Goal: Find specific page/section: Find specific page/section

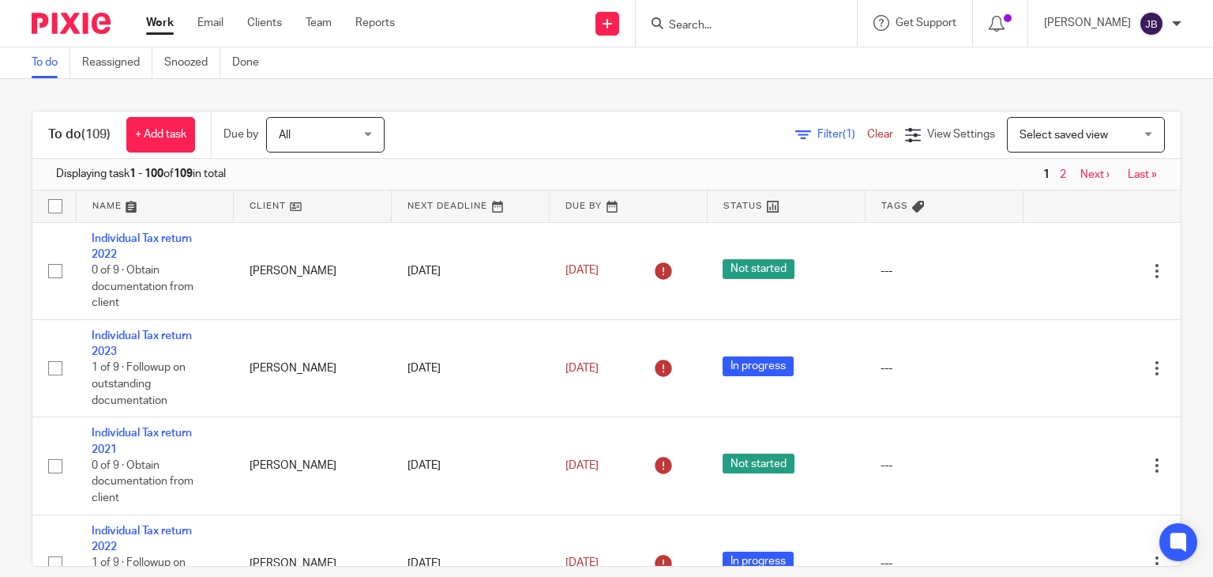
click at [753, 19] on input "Search" at bounding box center [739, 26] width 142 height 14
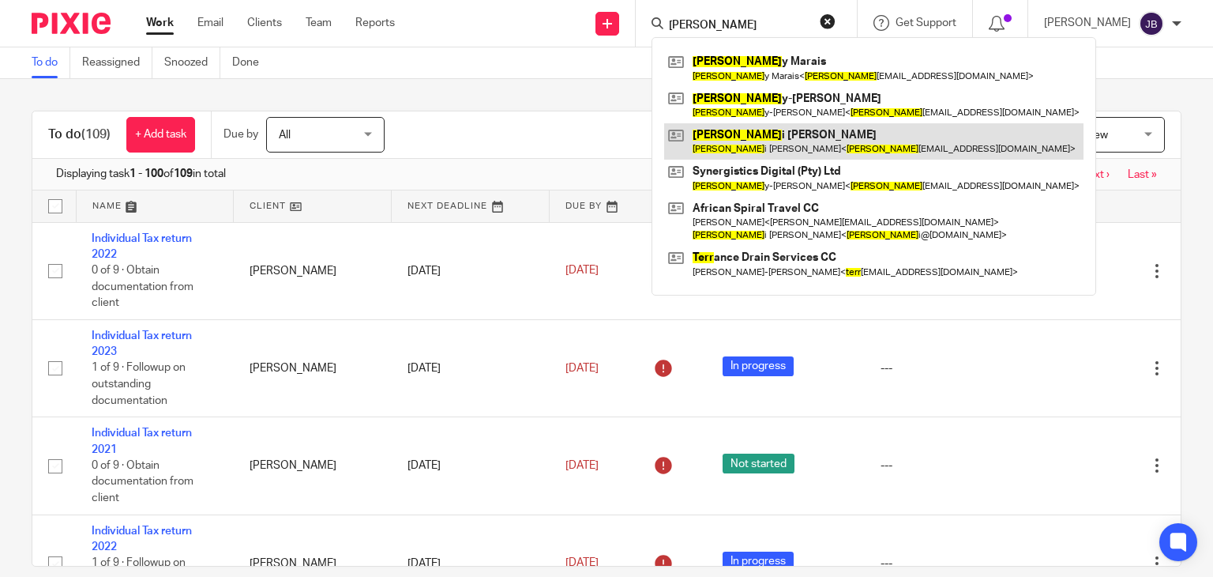
type input "KERR"
click at [785, 137] on link at bounding box center [873, 141] width 419 height 36
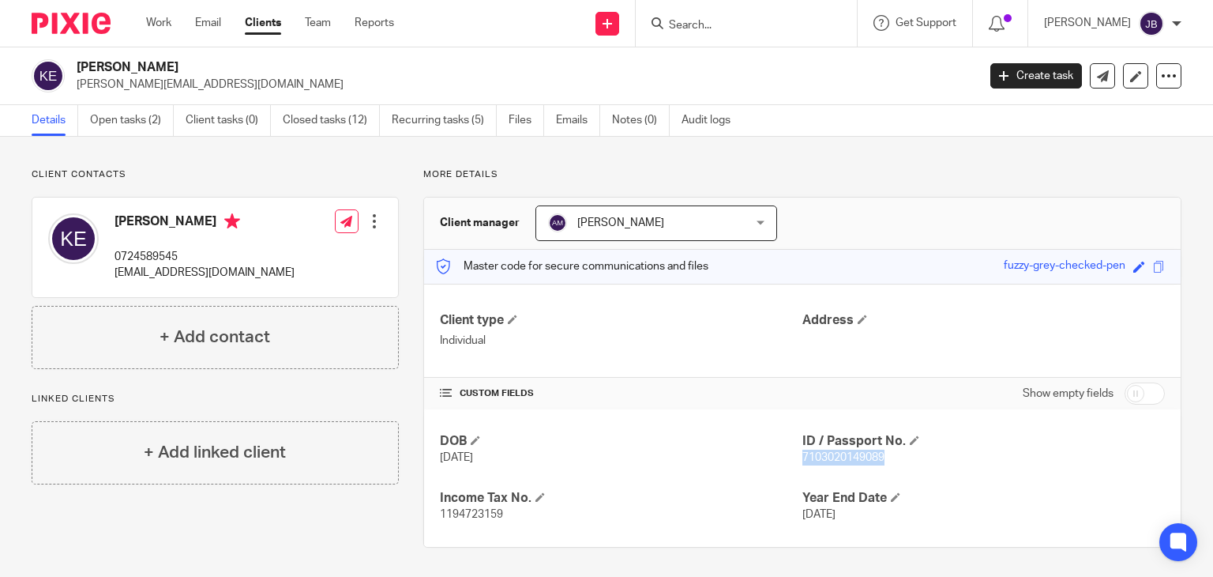
drag, startPoint x: 794, startPoint y: 453, endPoint x: 901, endPoint y: 457, distance: 106.7
click at [901, 457] on p "7103020149089" at bounding box center [984, 457] width 363 height 16
copy span "7103020149089"
click at [528, 128] on link "Files" at bounding box center [527, 120] width 36 height 31
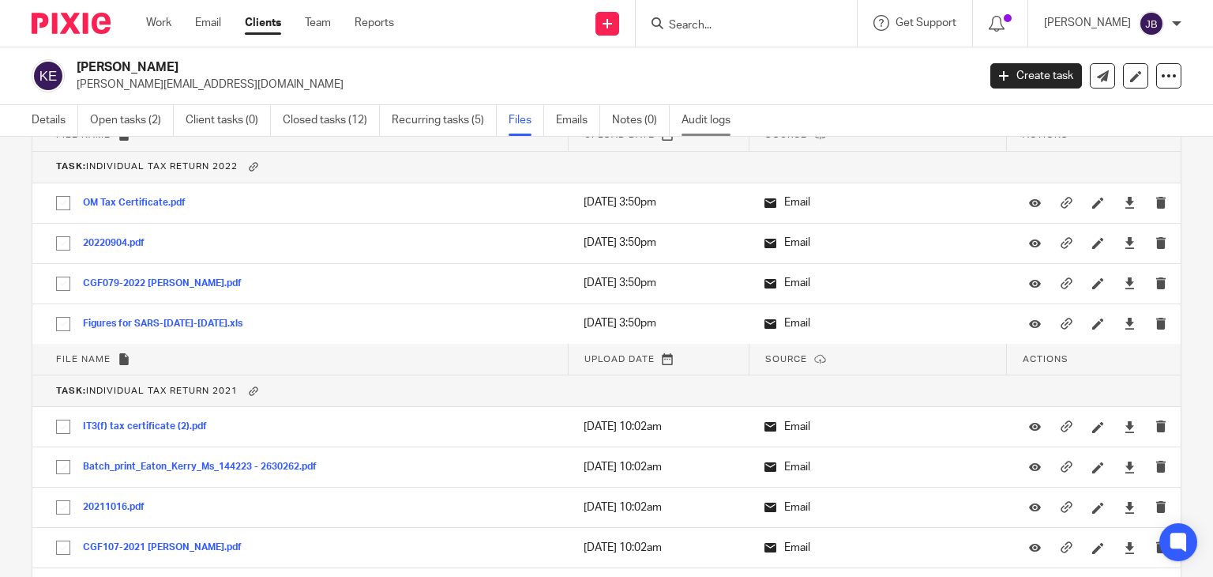
scroll to position [2346, 0]
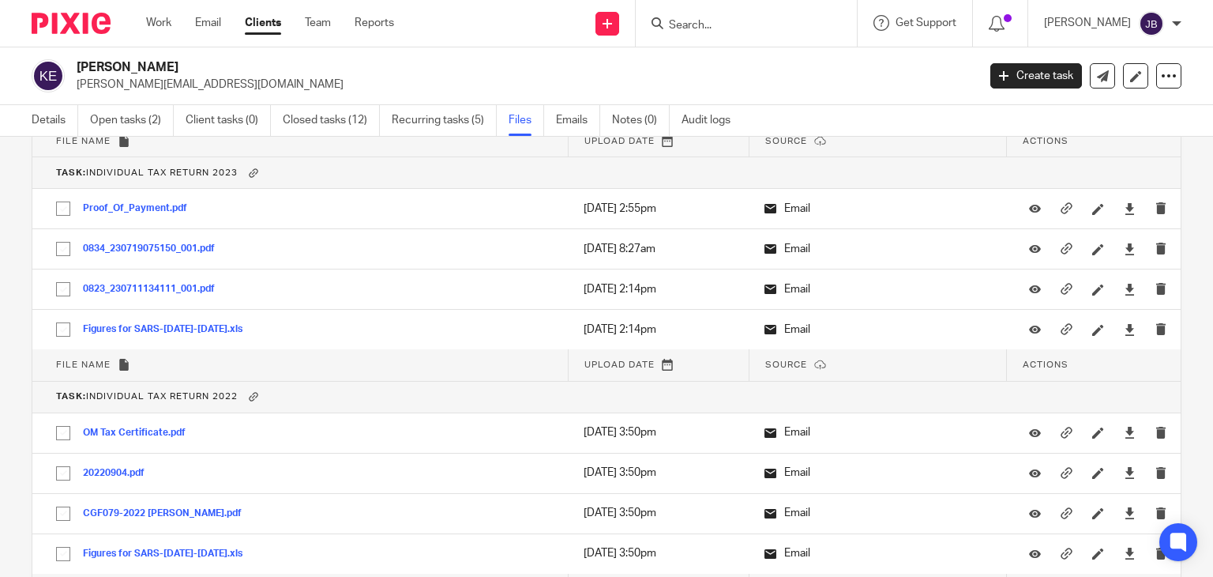
click at [765, 21] on input "Search" at bounding box center [739, 26] width 142 height 14
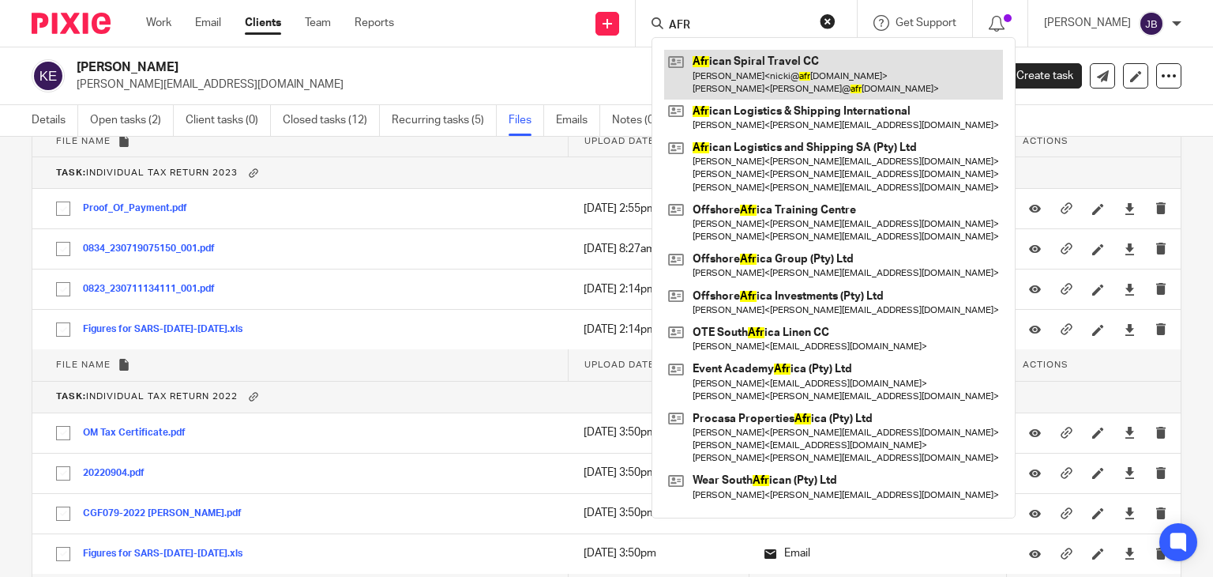
type input "AFR"
click at [769, 85] on link at bounding box center [833, 74] width 339 height 49
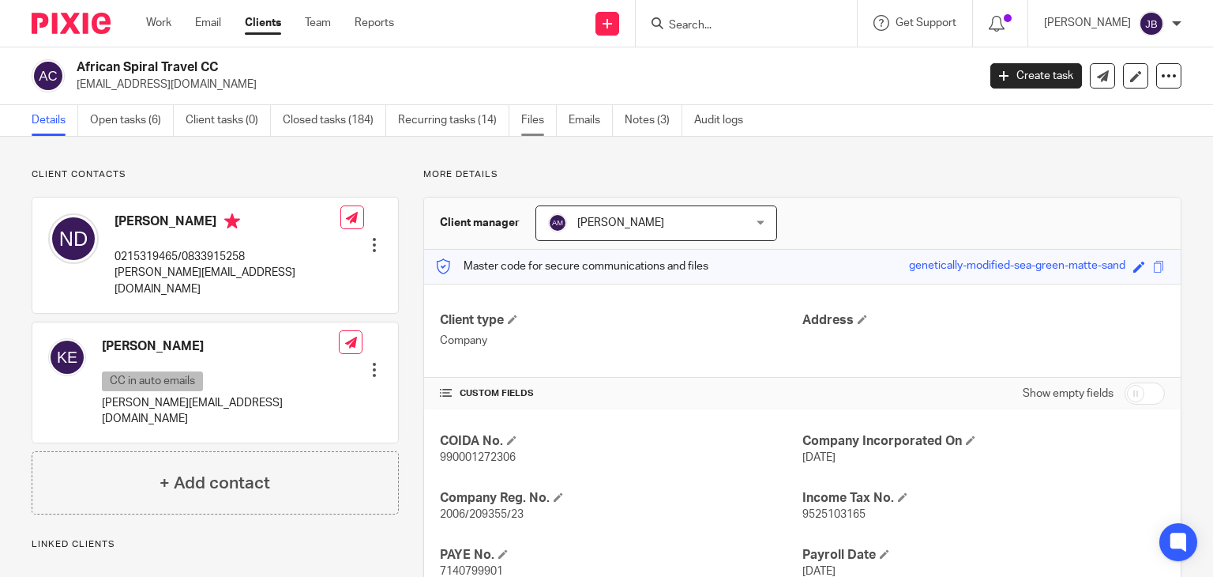
click at [542, 124] on link "Files" at bounding box center [539, 120] width 36 height 31
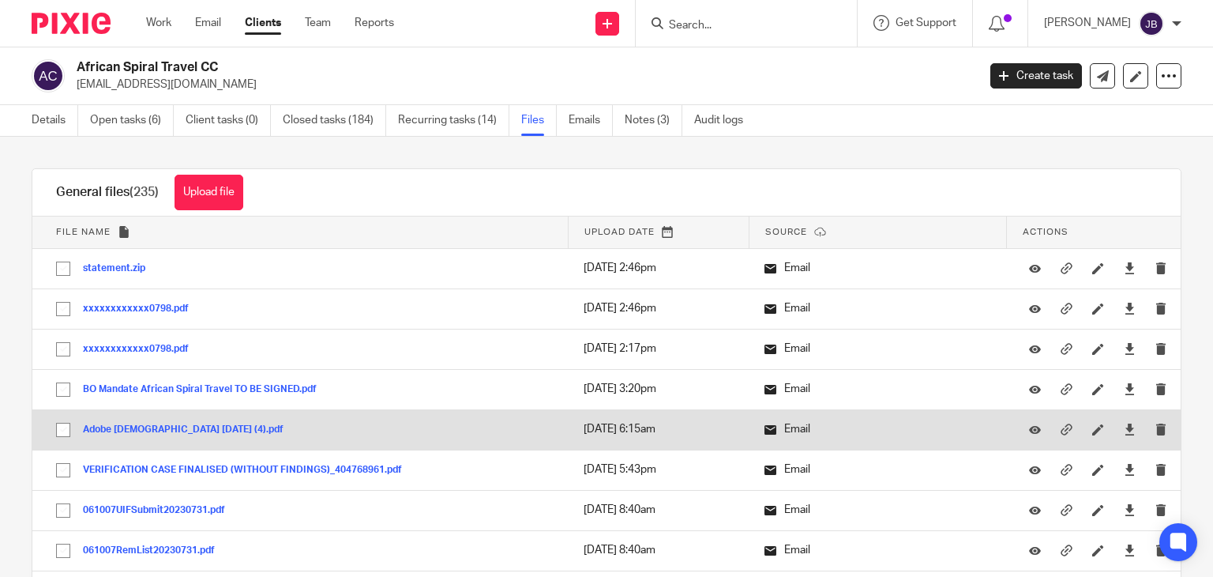
scroll to position [158, 0]
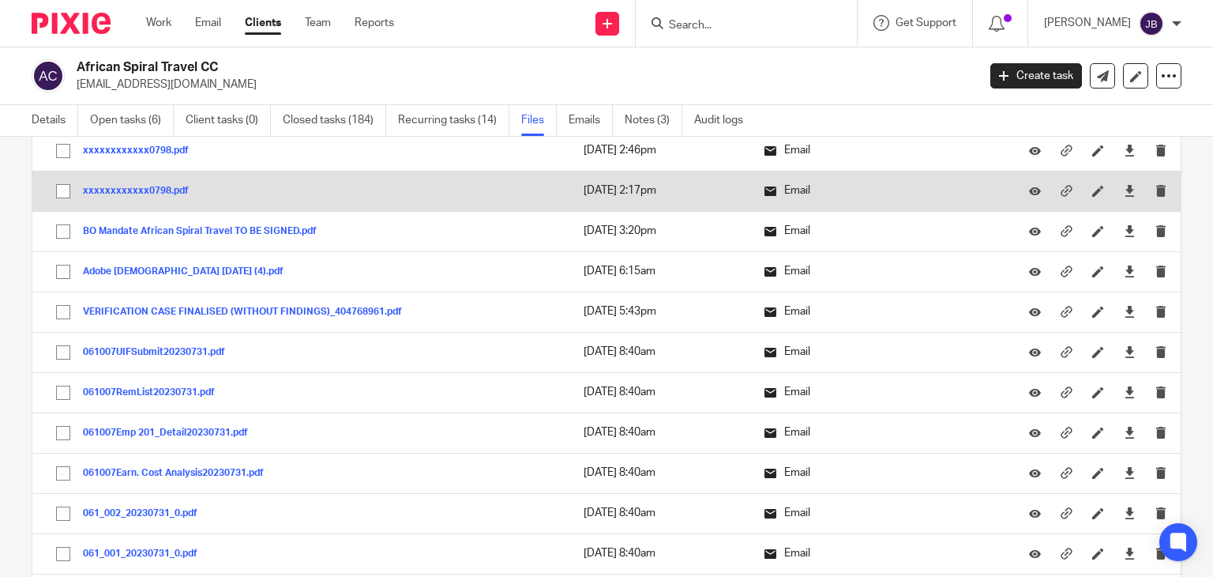
click at [152, 190] on button "xxxxxxxxxxxx0798.pdf" at bounding box center [142, 191] width 118 height 11
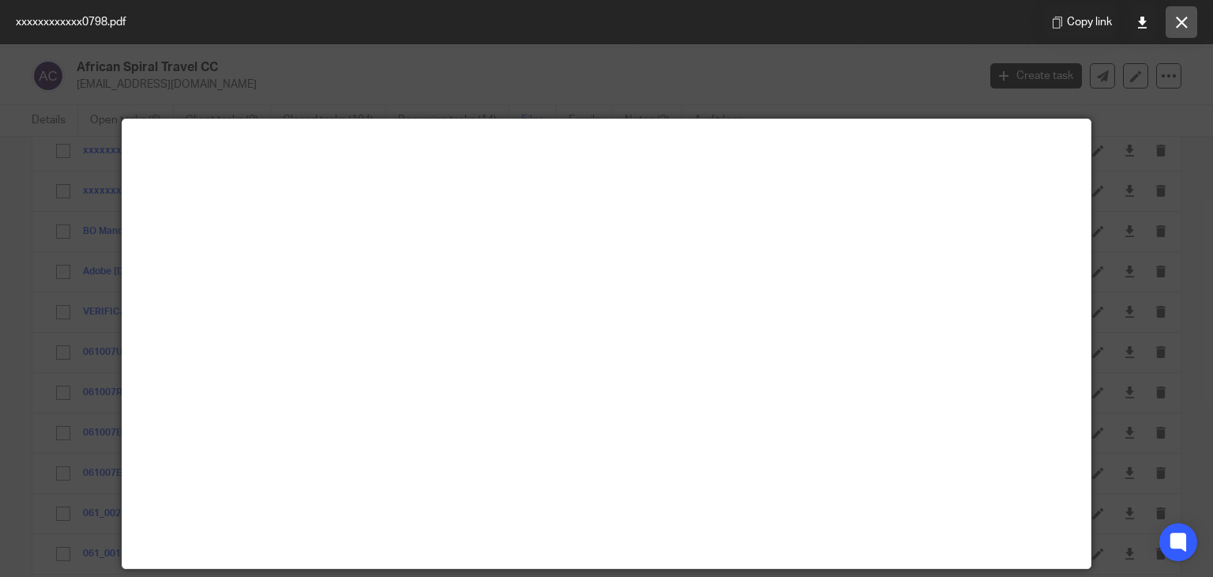
click at [1178, 26] on icon at bounding box center [1182, 23] width 12 height 12
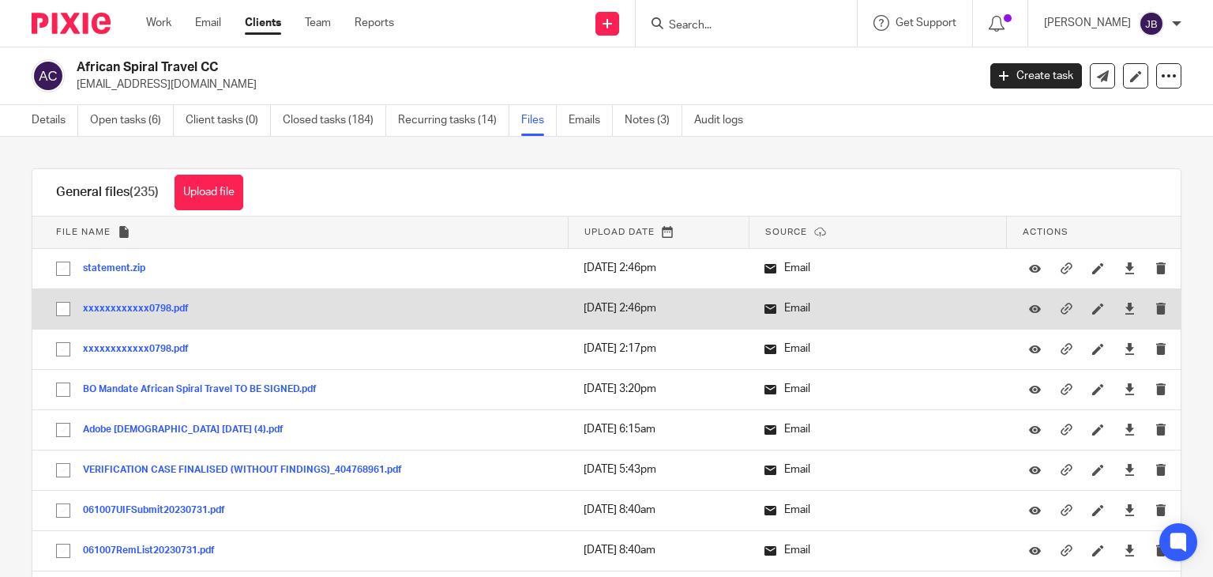
scroll to position [79, 0]
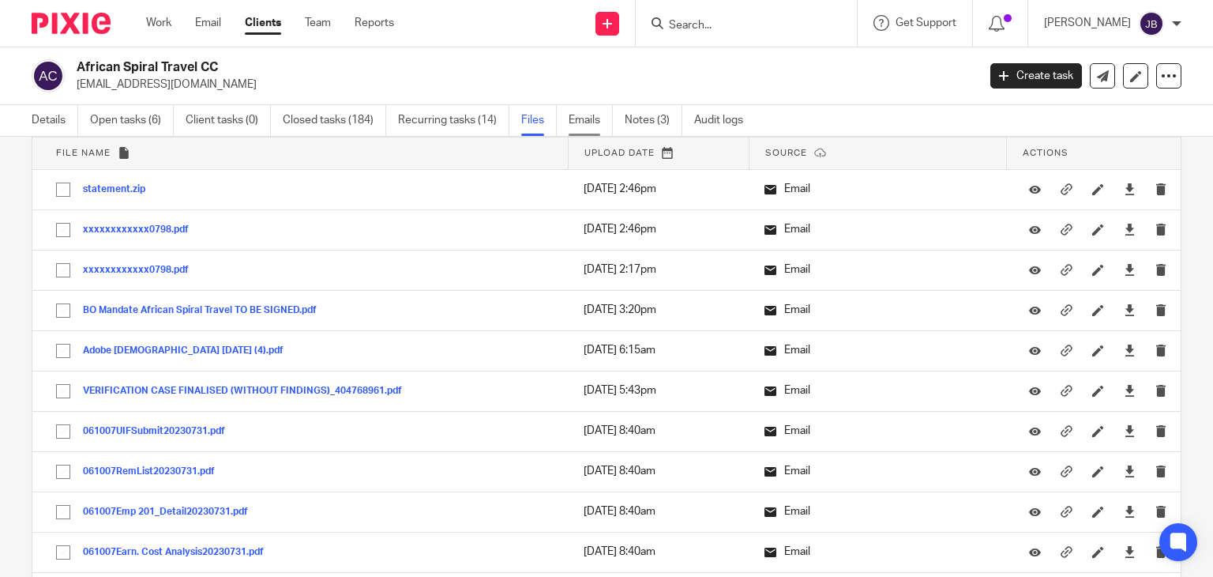
click at [589, 123] on link "Emails" at bounding box center [591, 120] width 44 height 31
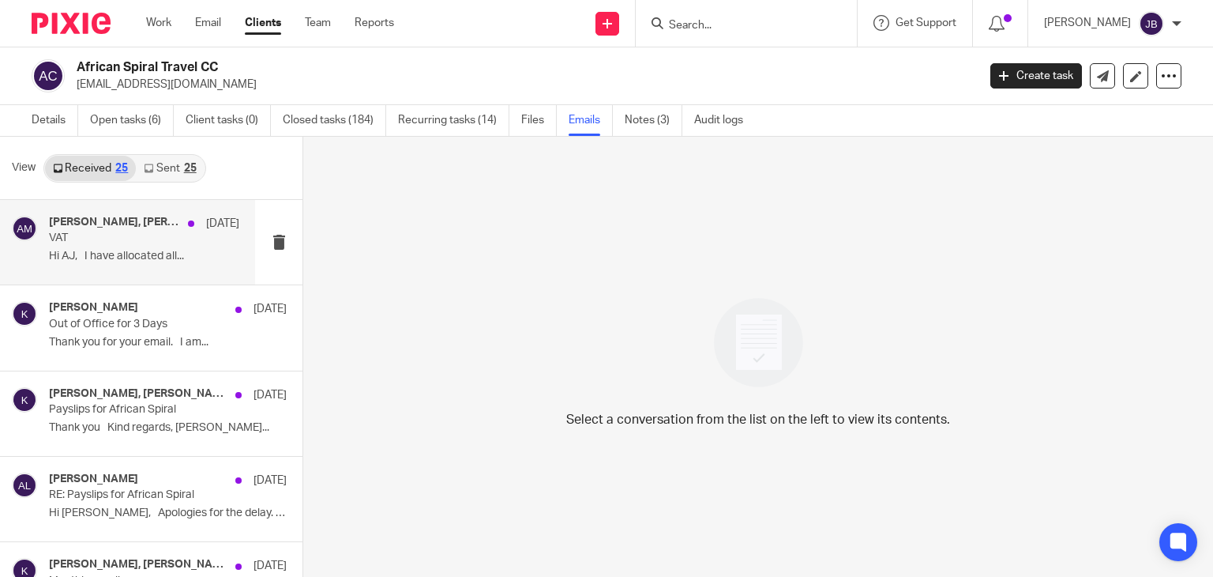
click at [134, 253] on p "Hi AJ, I have allocated all..." at bounding box center [144, 256] width 190 height 13
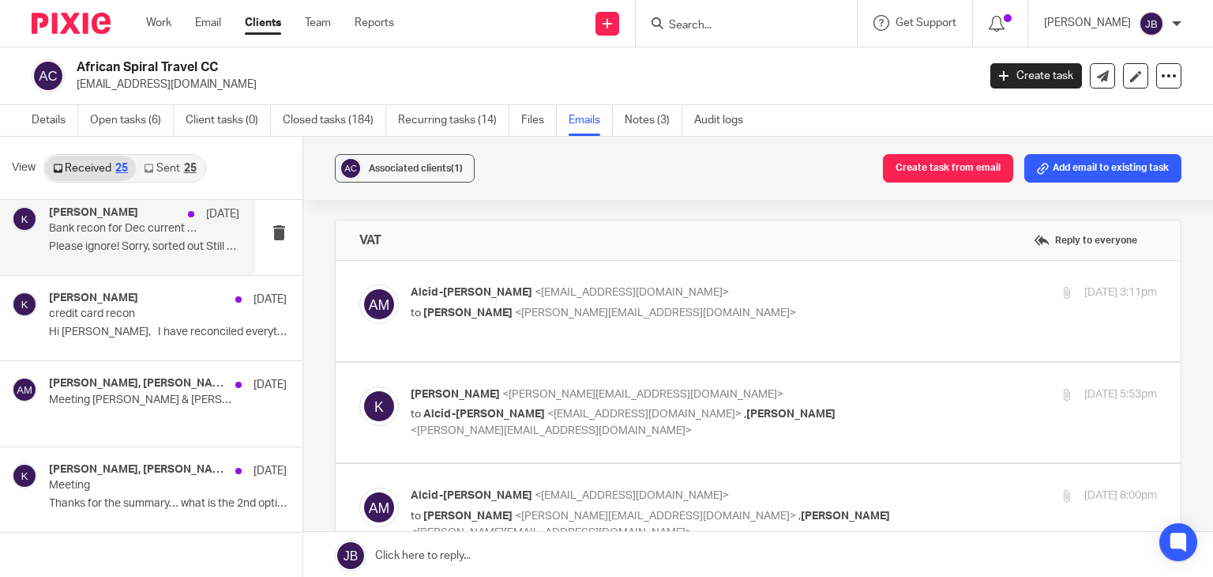
scroll to position [1807, 0]
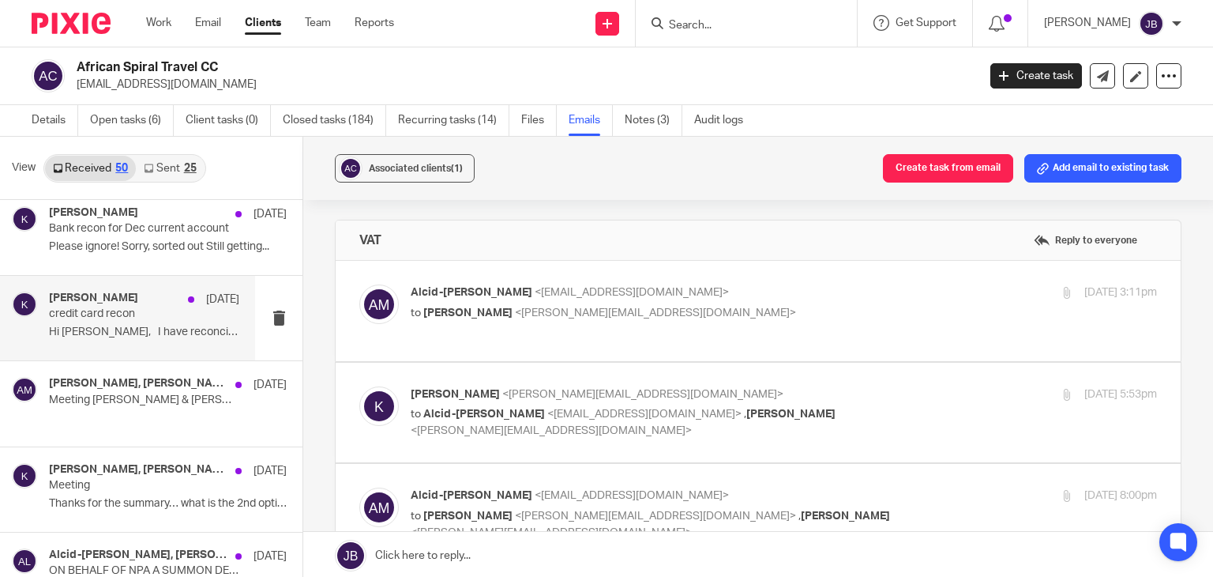
click at [137, 314] on p "credit card recon" at bounding box center [125, 313] width 152 height 13
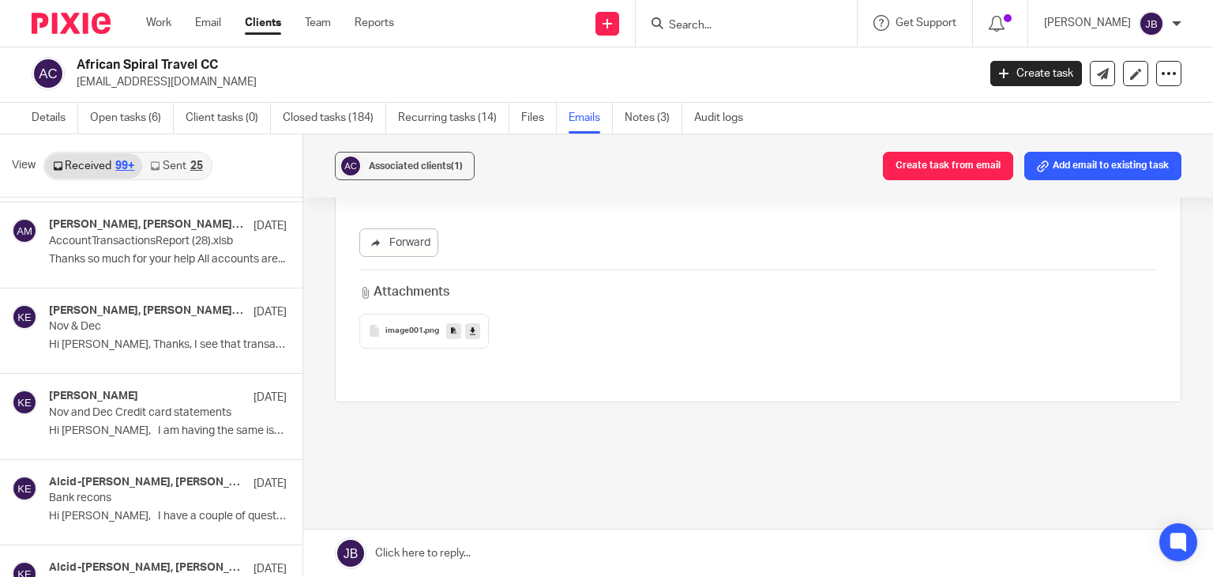
scroll to position [13565, 0]
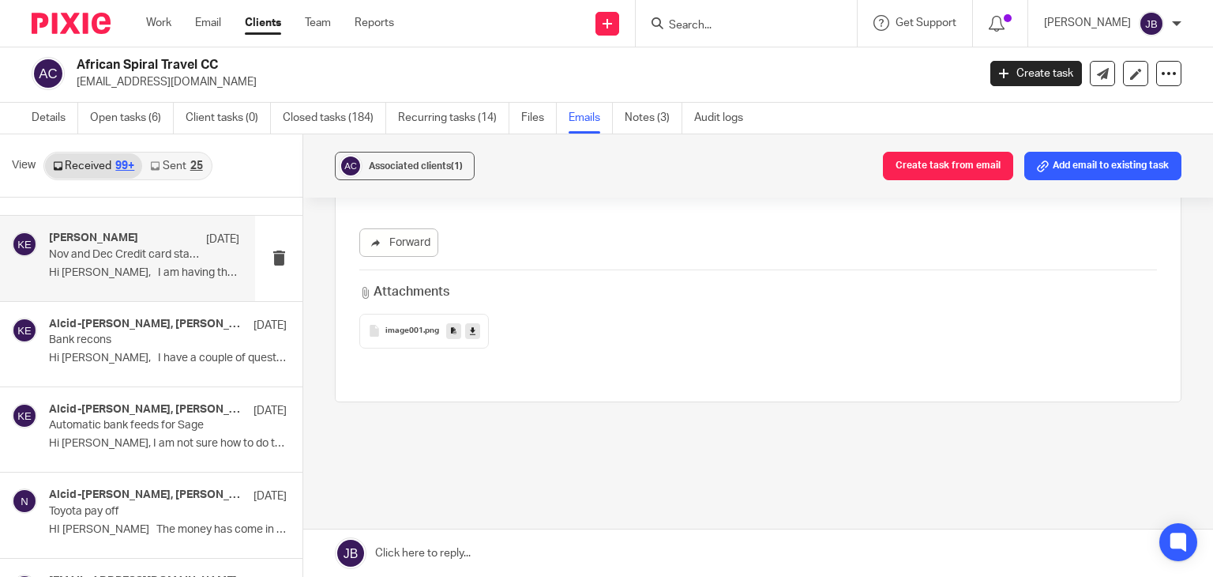
click at [128, 266] on p "Hi AJ, I am having the same issue with..." at bounding box center [144, 272] width 190 height 13
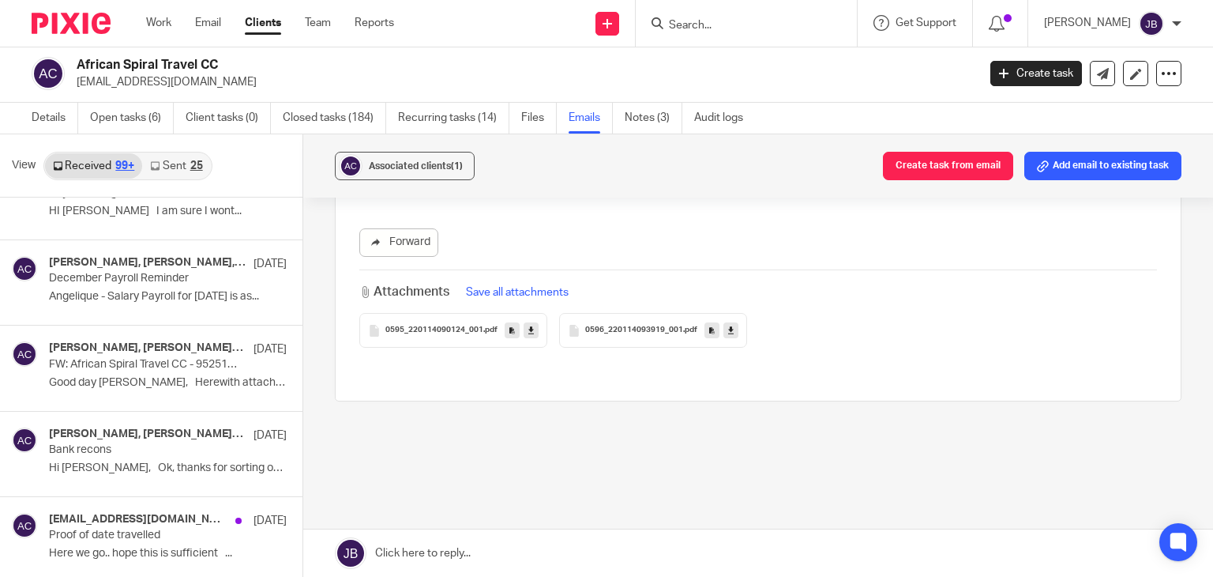
scroll to position [17130, 0]
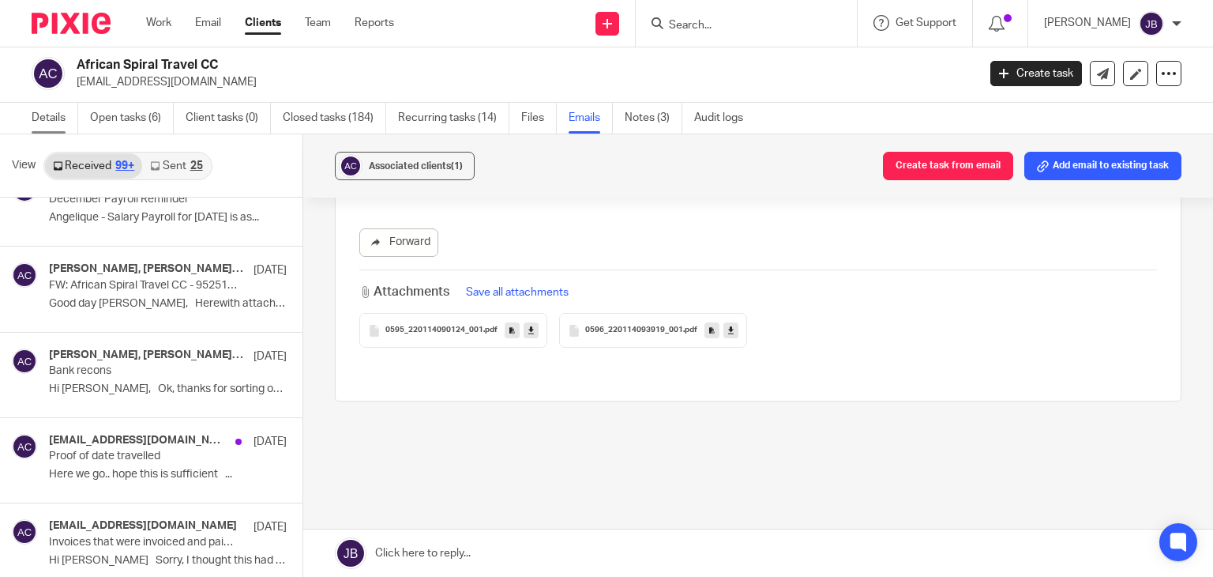
click at [58, 115] on link "Details" at bounding box center [55, 118] width 47 height 31
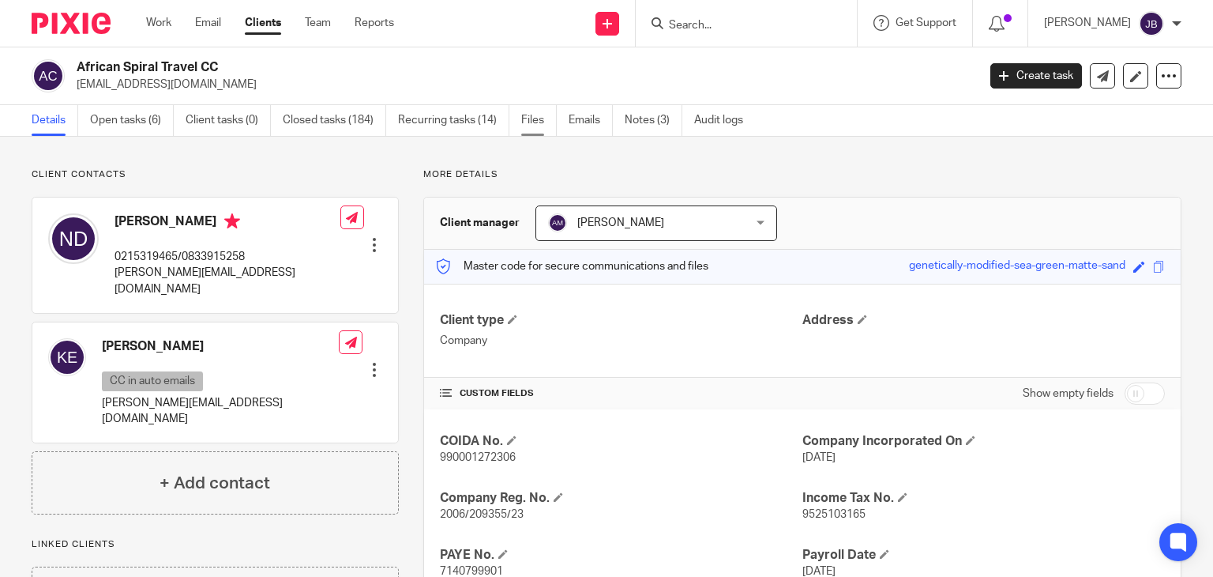
click at [537, 123] on link "Files" at bounding box center [539, 120] width 36 height 31
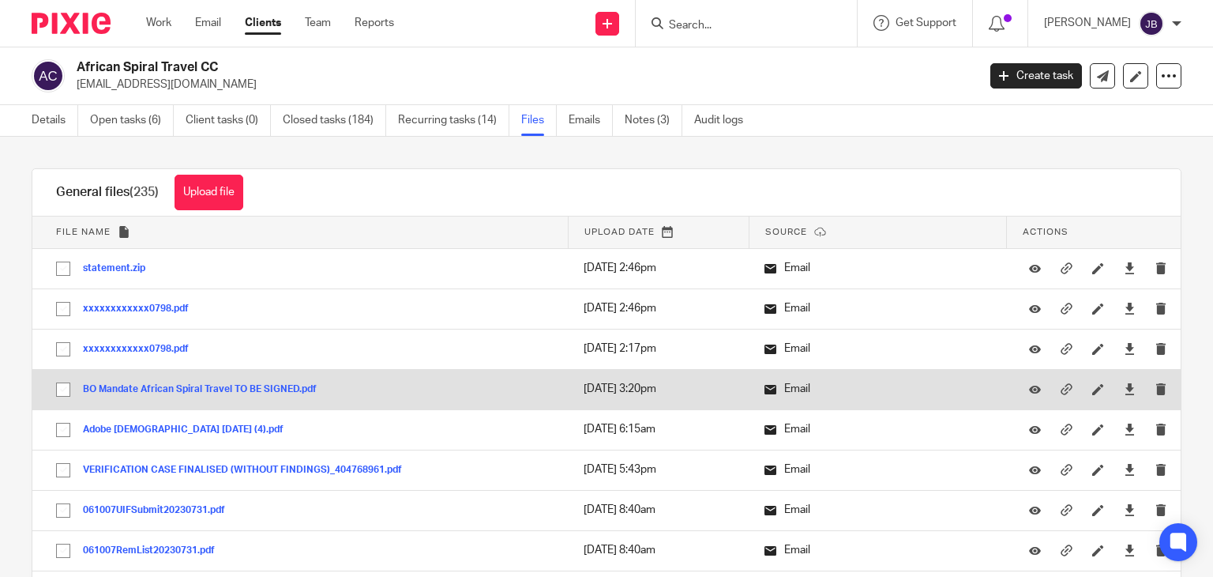
scroll to position [79, 0]
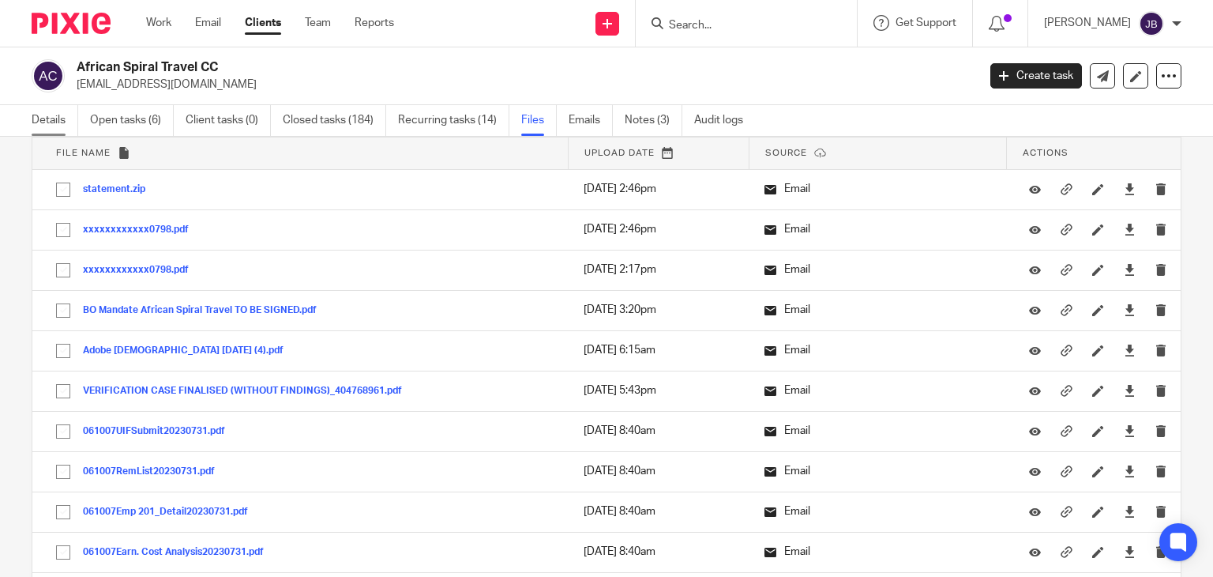
click at [47, 121] on link "Details" at bounding box center [55, 120] width 47 height 31
